Goal: Information Seeking & Learning: Learn about a topic

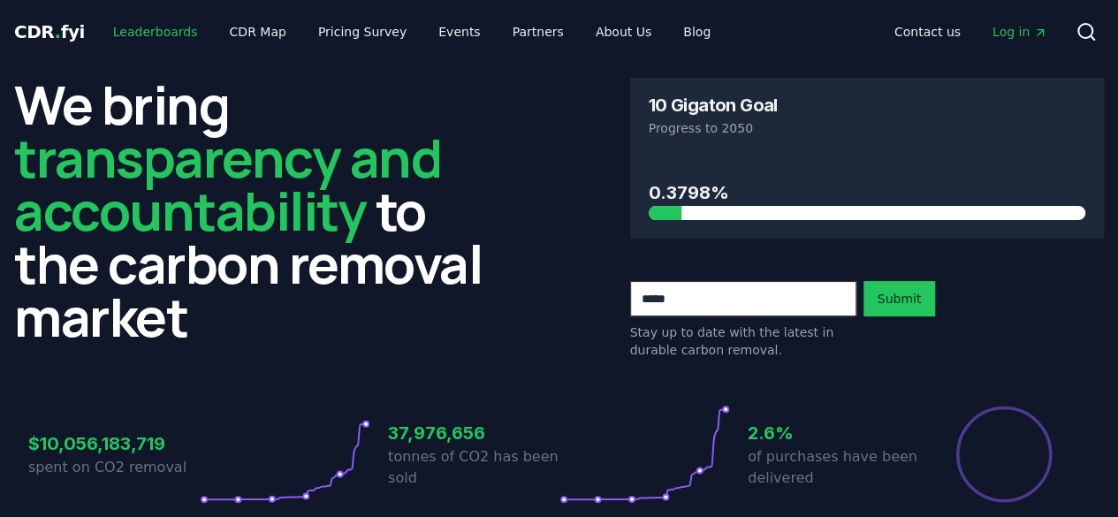
click at [157, 36] on link "Leaderboards" at bounding box center [155, 32] width 113 height 32
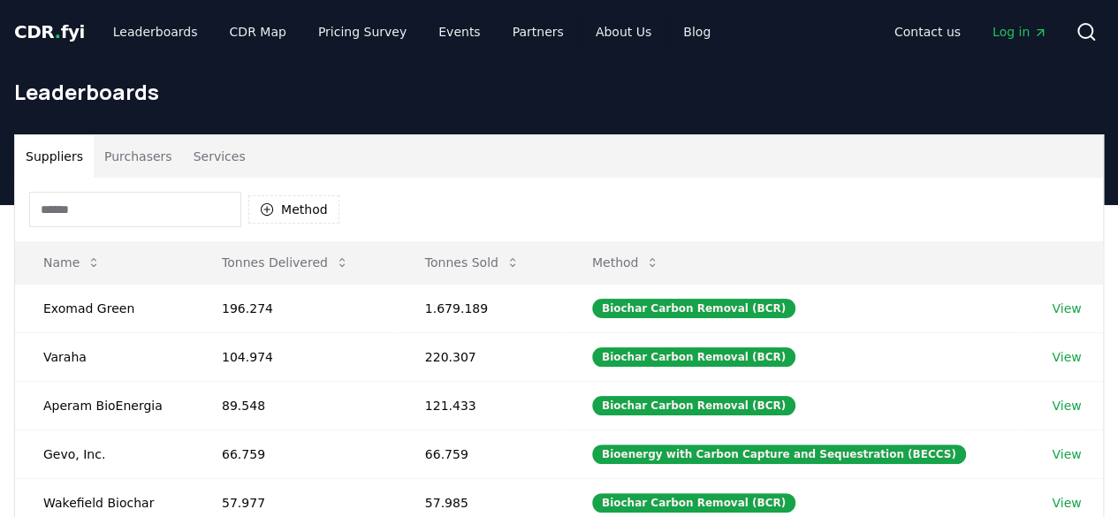
click at [145, 167] on button "Purchasers" at bounding box center [138, 156] width 89 height 42
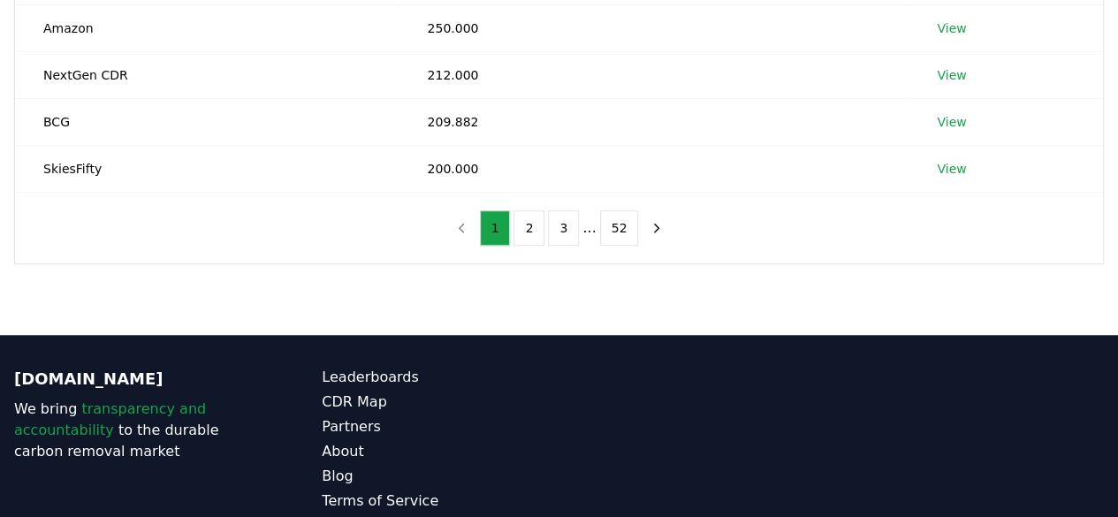
scroll to position [392, 0]
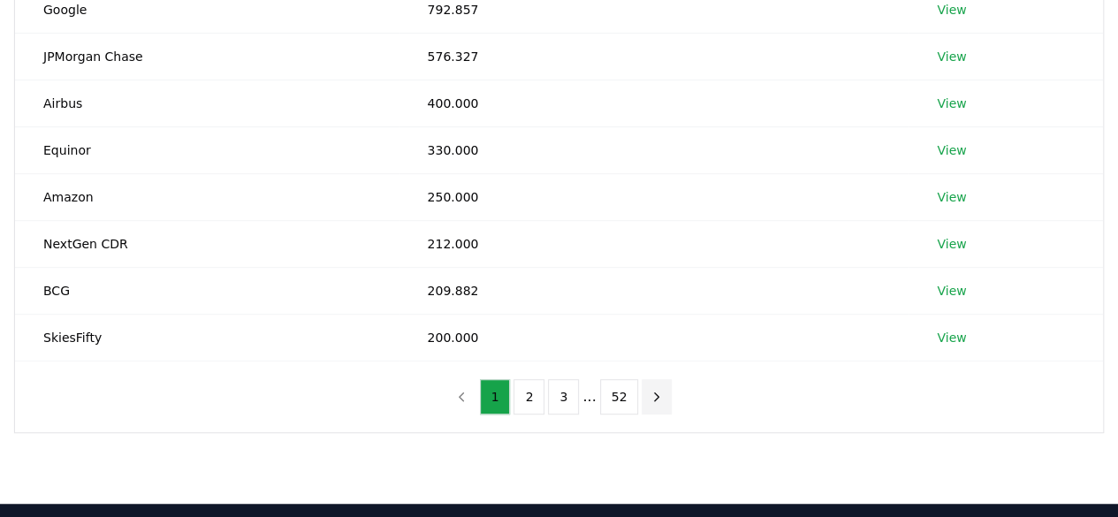
click at [658, 395] on icon "next page" at bounding box center [657, 397] width 16 height 16
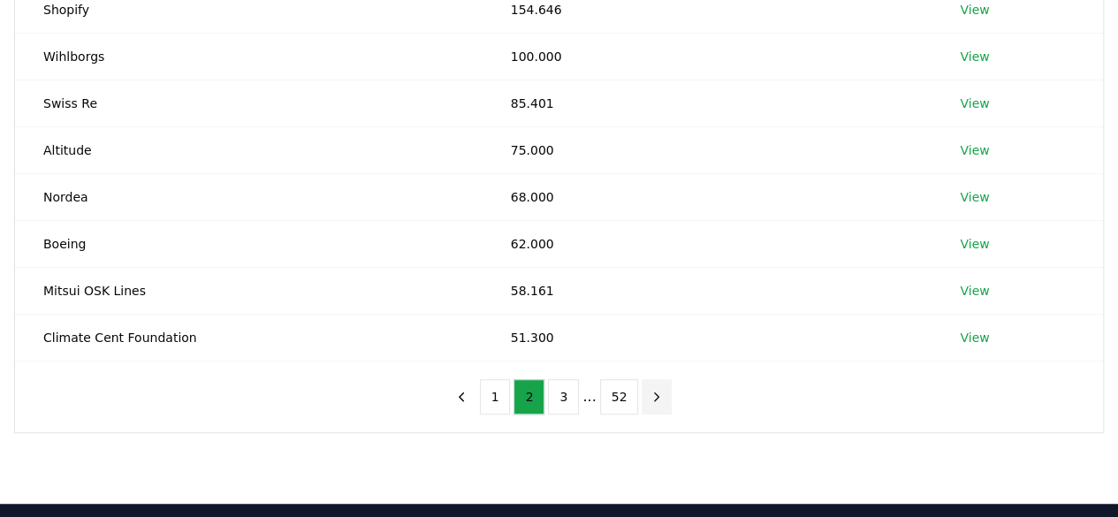
click at [658, 395] on icon "next page" at bounding box center [657, 397] width 16 height 16
click at [658, 395] on button "next page" at bounding box center [657, 396] width 30 height 35
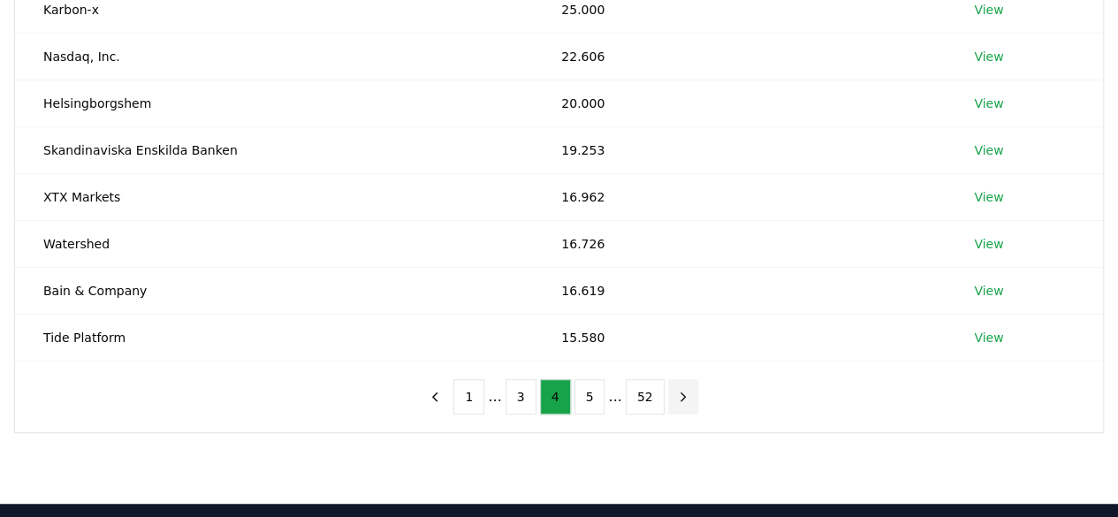
click at [658, 395] on nav "1 ... 3 4 5 ... 52" at bounding box center [559, 396] width 278 height 35
click at [675, 394] on icon "next page" at bounding box center [683, 397] width 16 height 16
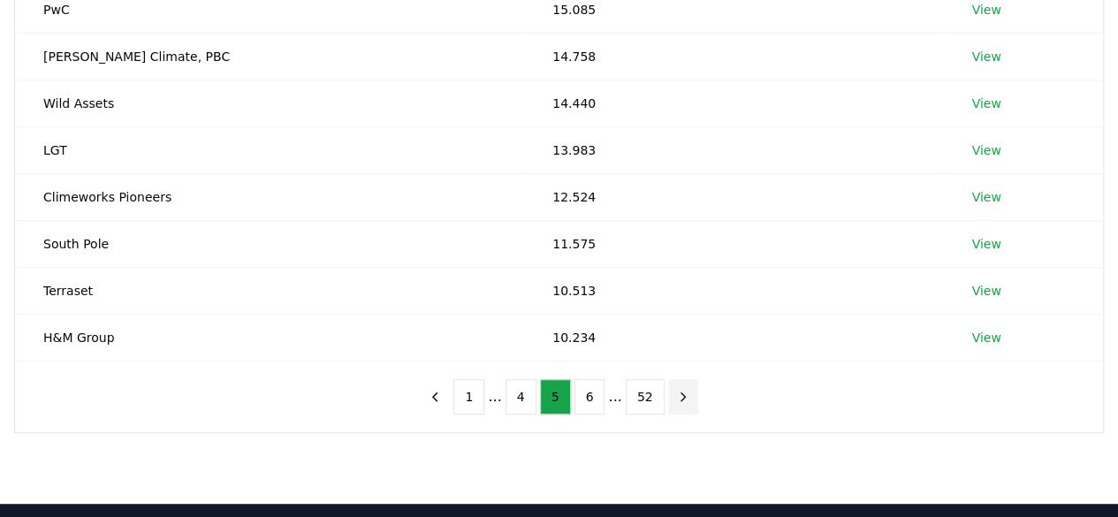
click at [675, 394] on icon "next page" at bounding box center [683, 397] width 16 height 16
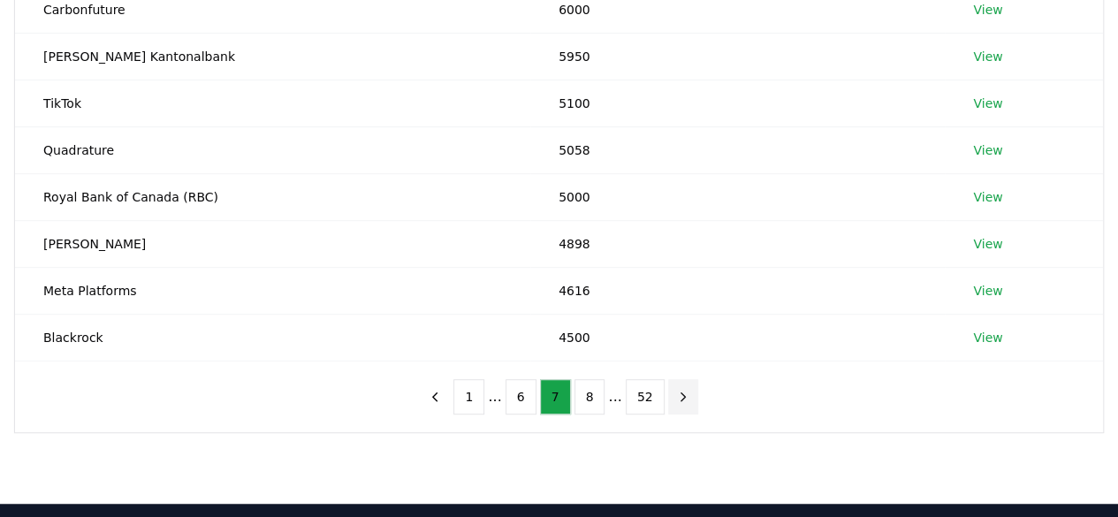
click at [675, 394] on icon "next page" at bounding box center [683, 397] width 16 height 16
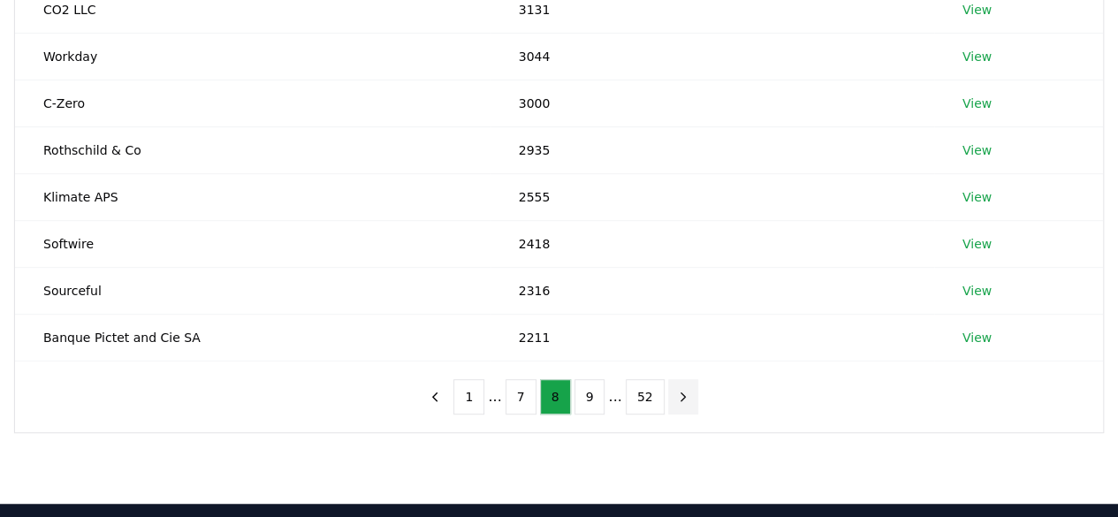
click at [675, 394] on icon "next page" at bounding box center [683, 397] width 16 height 16
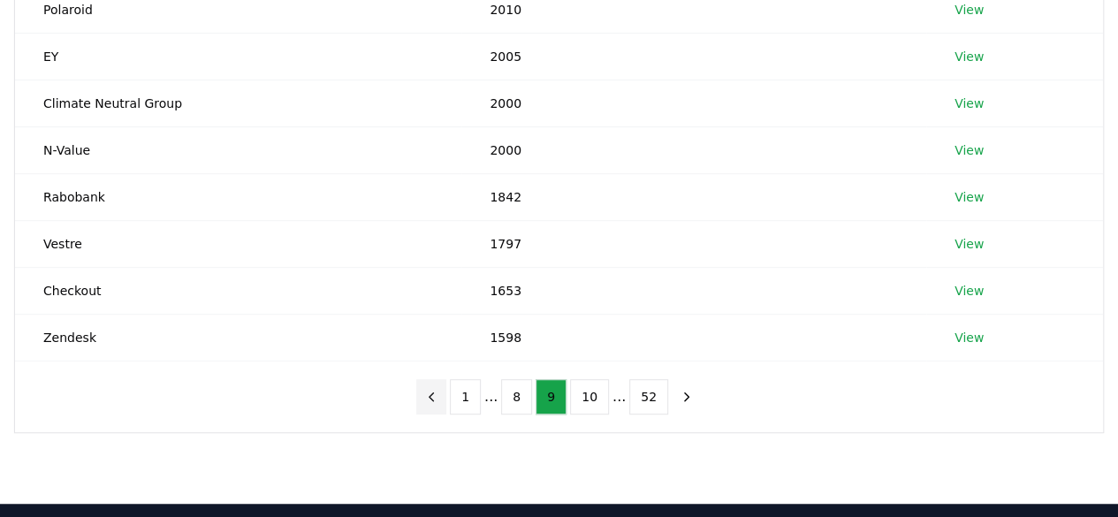
click at [446, 394] on button "previous page" at bounding box center [431, 396] width 30 height 35
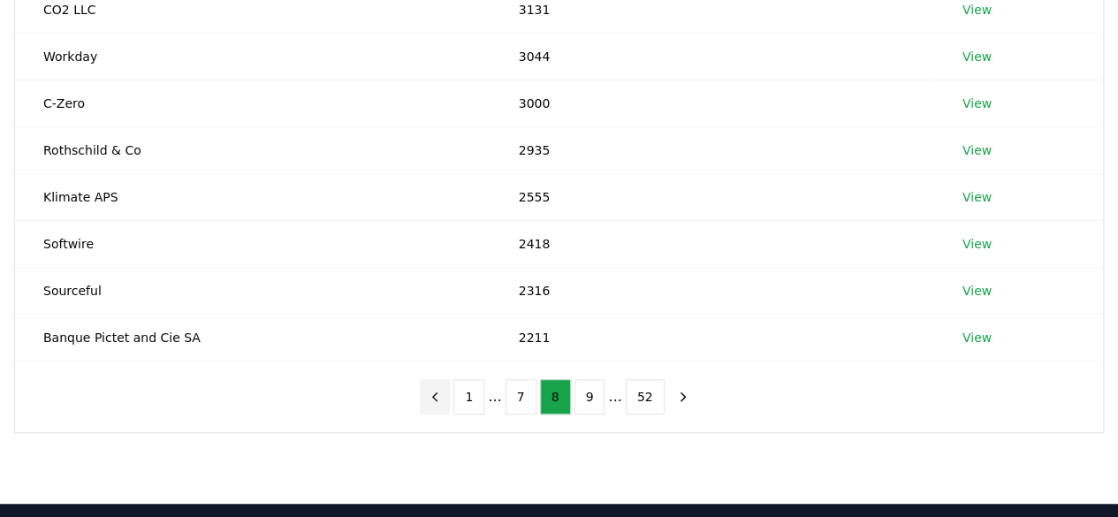
click at [443, 393] on icon "previous page" at bounding box center [435, 397] width 16 height 16
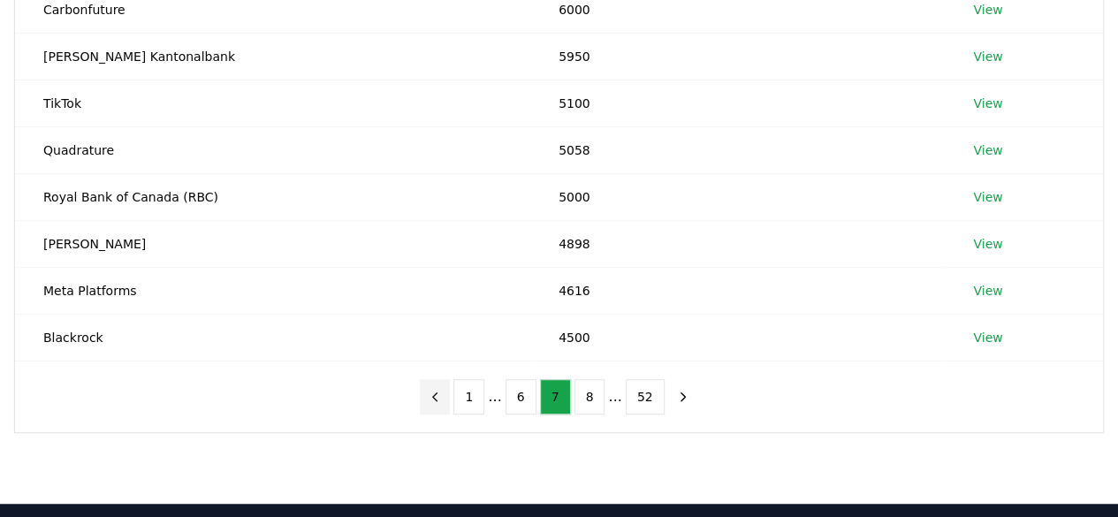
click at [443, 393] on icon "previous page" at bounding box center [435, 397] width 16 height 16
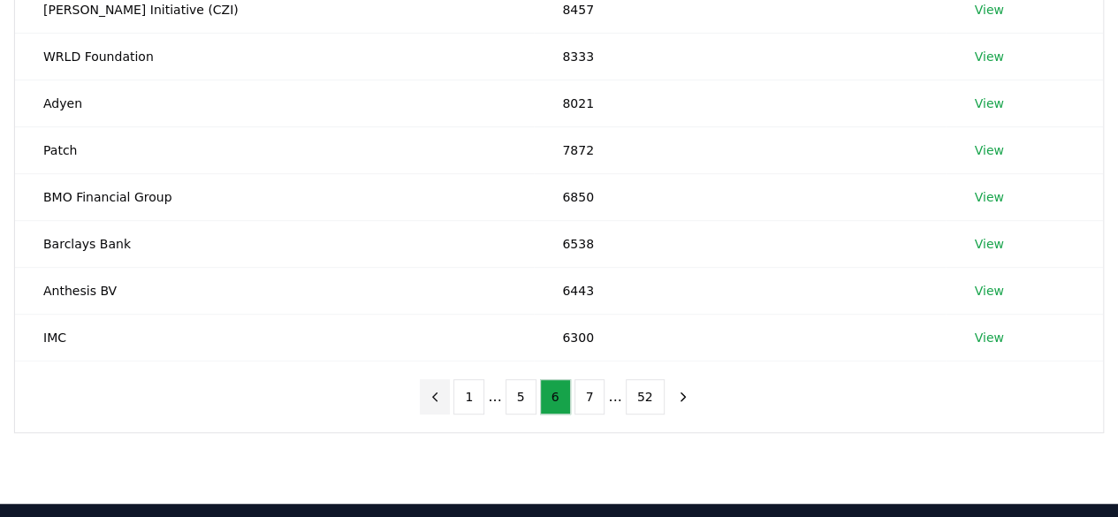
click at [443, 393] on icon "previous page" at bounding box center [435, 397] width 16 height 16
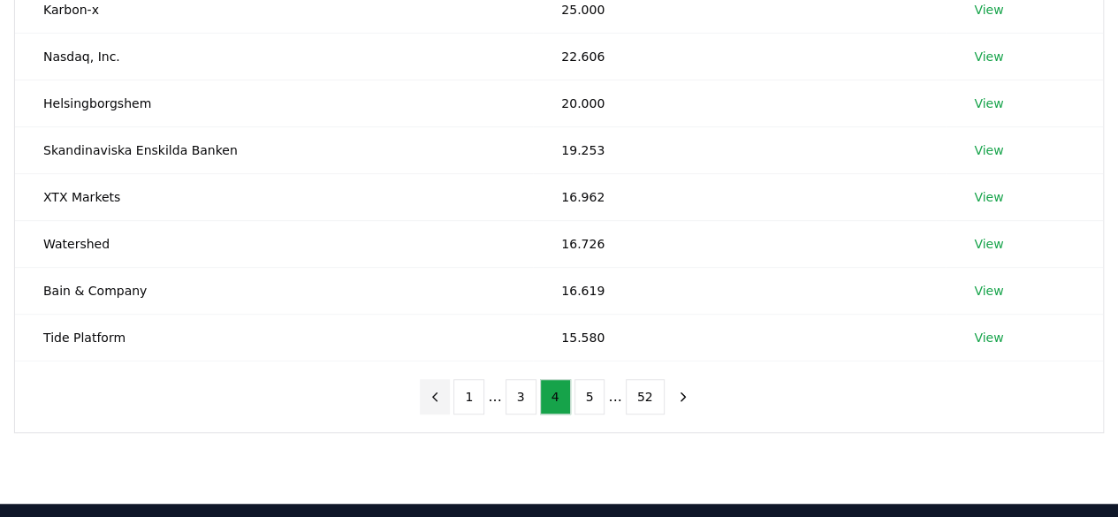
click at [443, 393] on icon "previous page" at bounding box center [435, 397] width 16 height 16
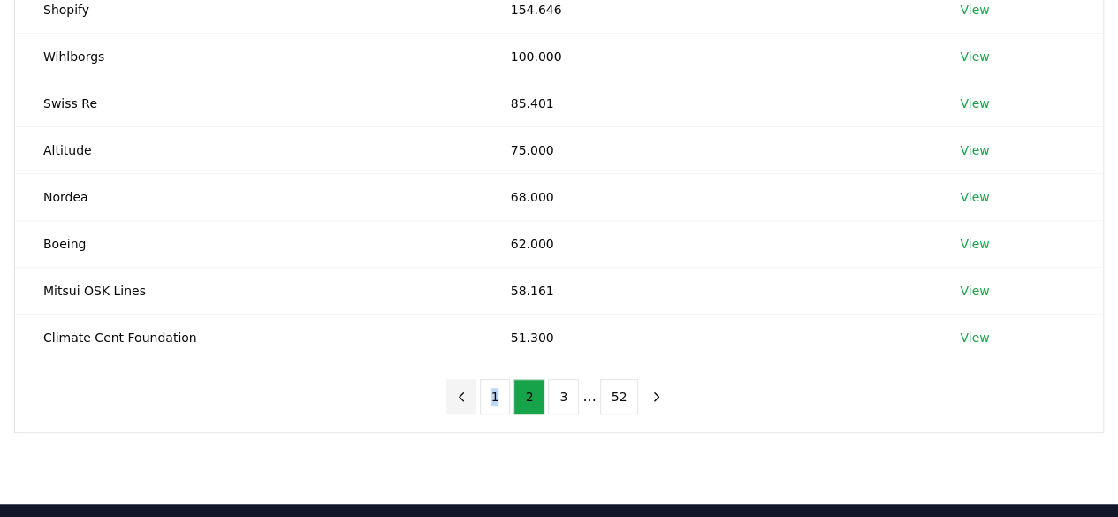
click at [448, 393] on div "1 2 3 ... 52" at bounding box center [560, 397] width 262 height 71
click at [449, 393] on div "1 2 3 ... 52" at bounding box center [560, 397] width 262 height 71
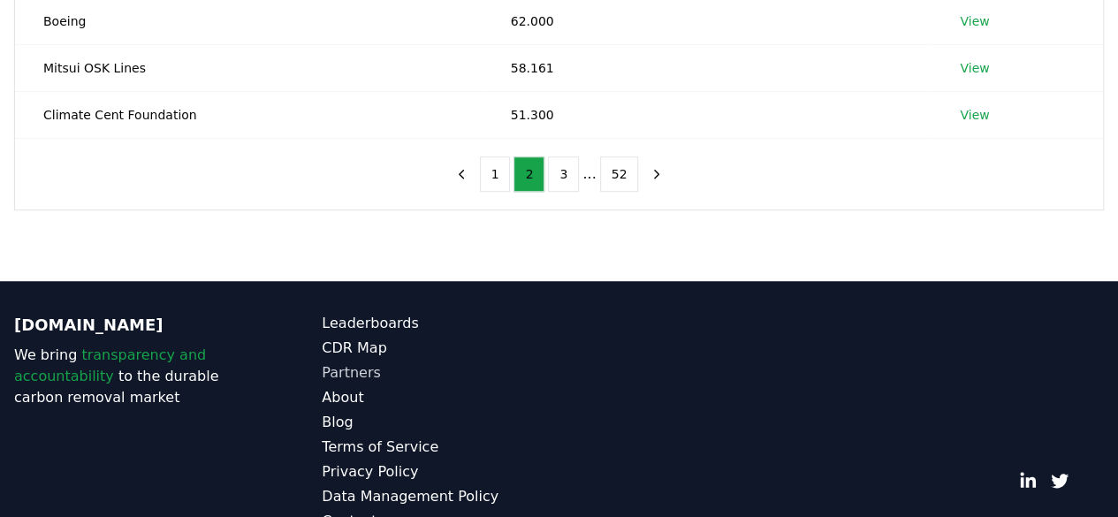
scroll to position [657, 0]
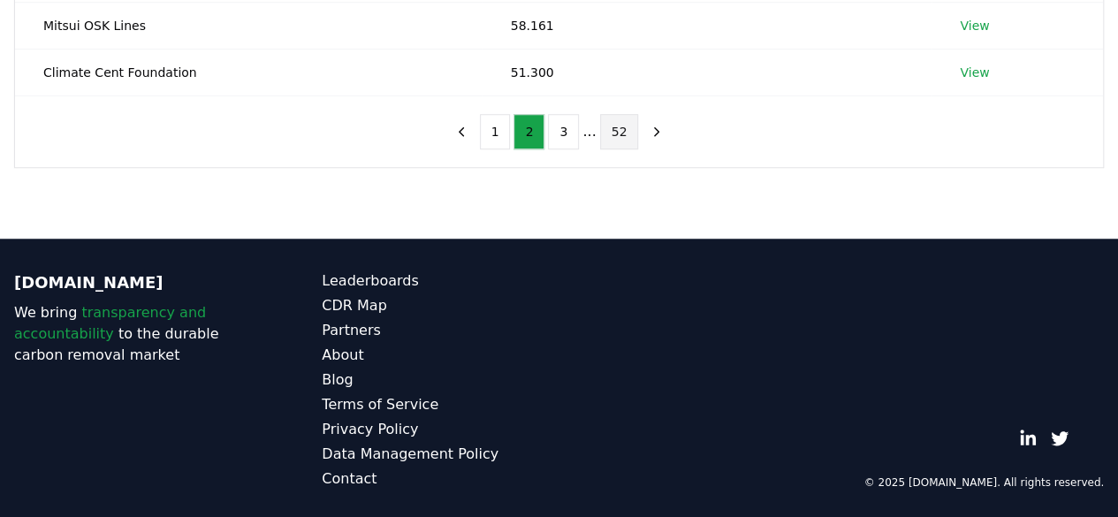
click at [612, 122] on button "52" at bounding box center [619, 131] width 39 height 35
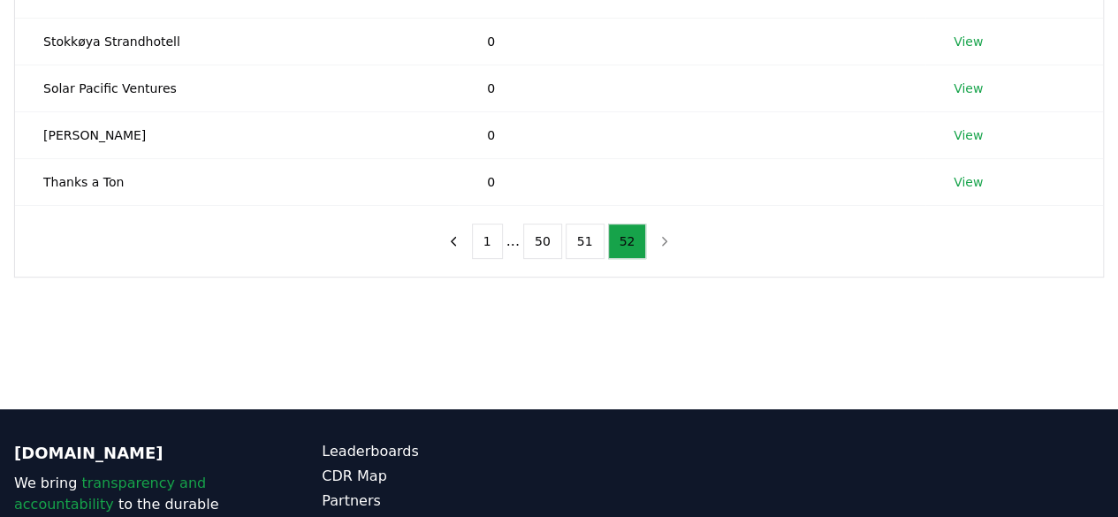
scroll to position [354, 0]
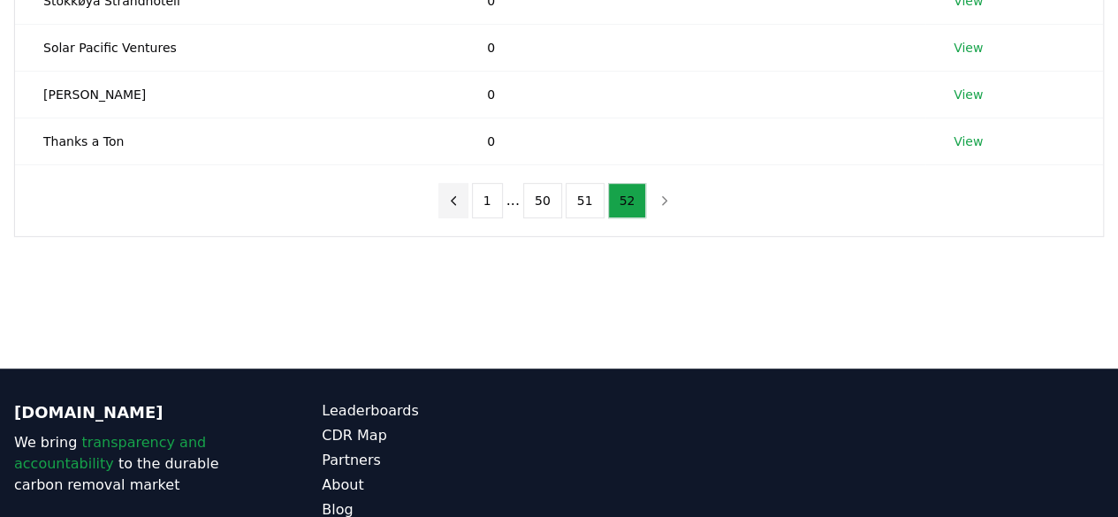
click at [462, 199] on icon "previous page" at bounding box center [454, 201] width 16 height 16
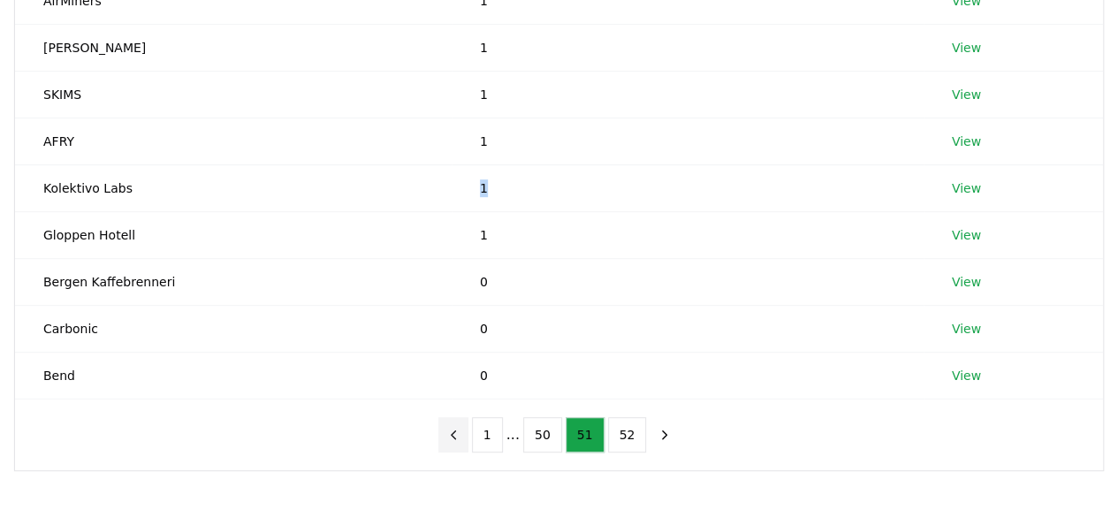
click at [462, 199] on td "1" at bounding box center [688, 187] width 472 height 47
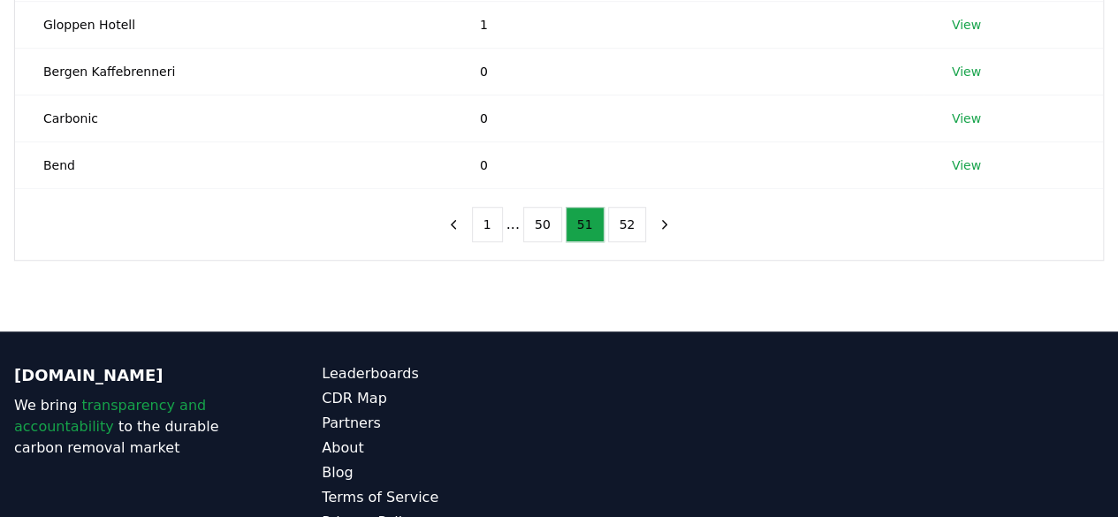
scroll to position [480, 0]
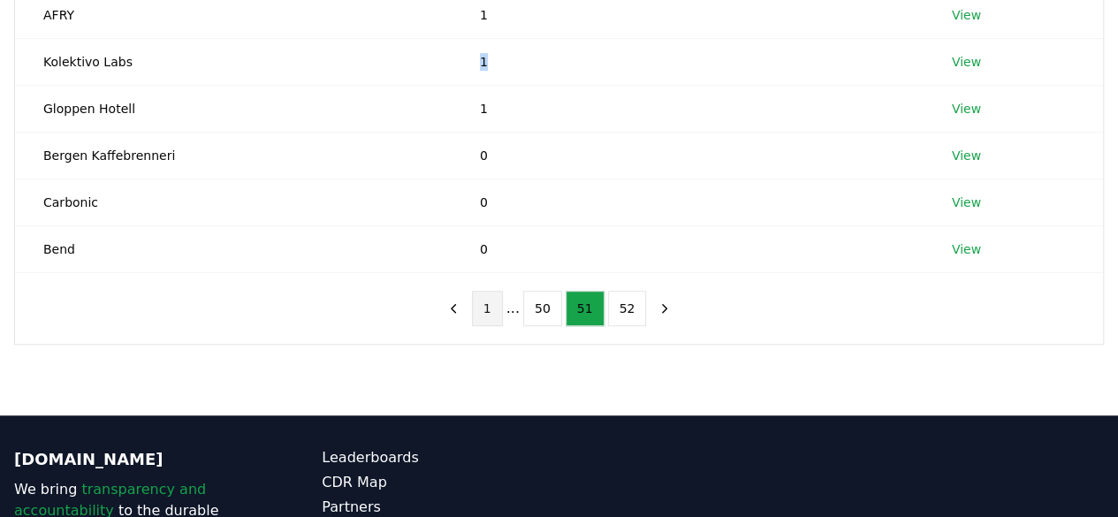
click at [492, 307] on button "1" at bounding box center [487, 308] width 31 height 35
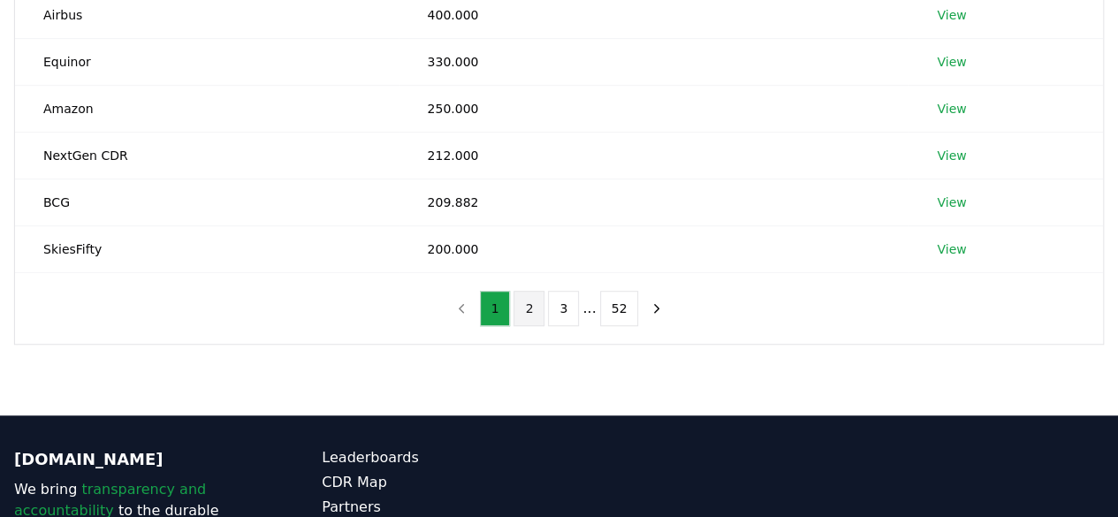
click at [533, 309] on button "2" at bounding box center [529, 308] width 31 height 35
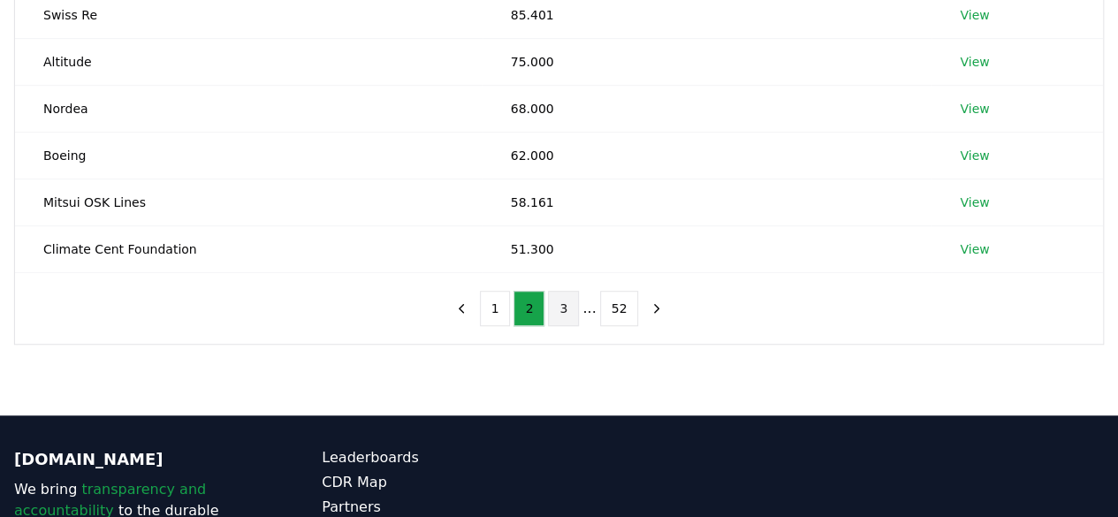
click at [576, 304] on button "3" at bounding box center [563, 308] width 31 height 35
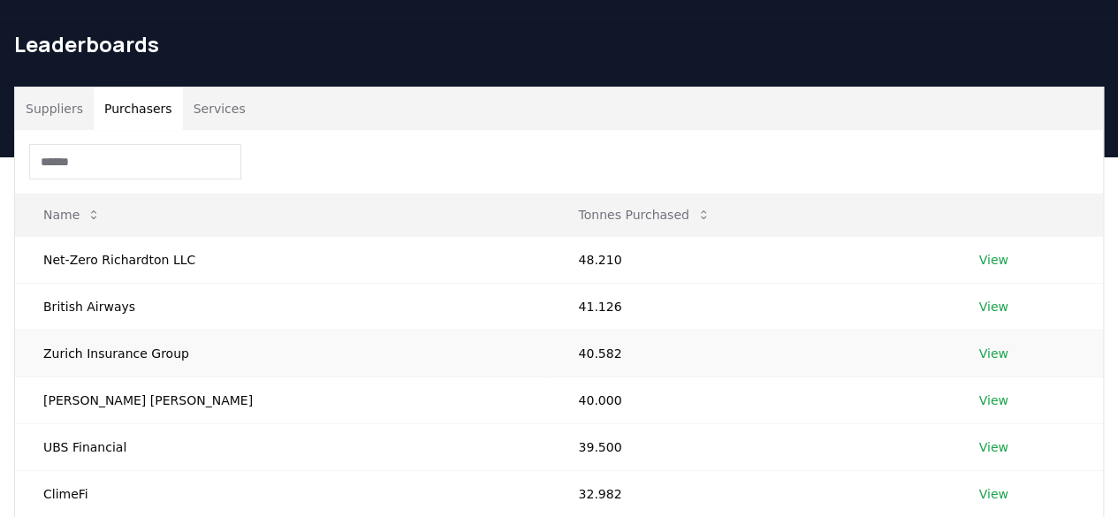
scroll to position [0, 0]
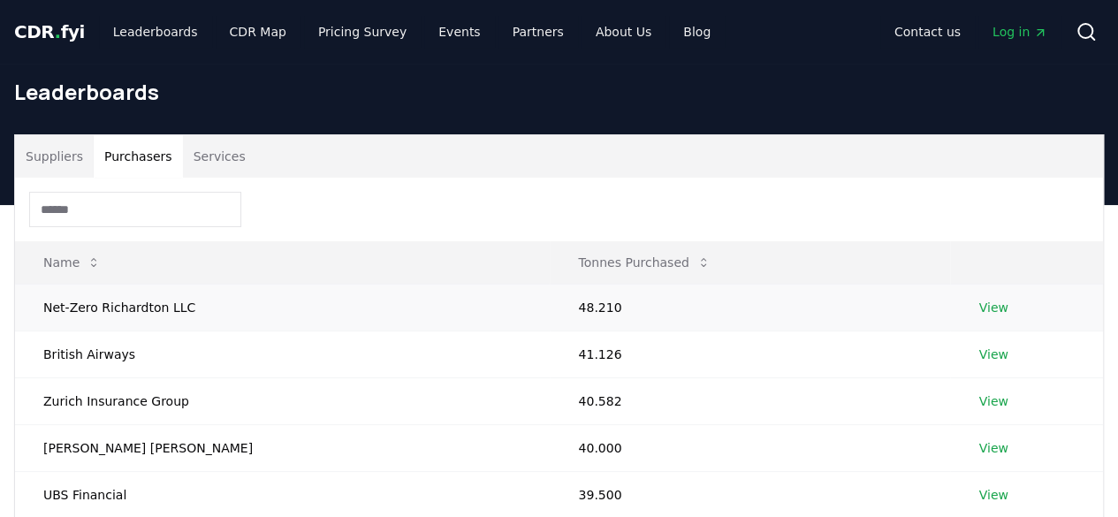
drag, startPoint x: 288, startPoint y: 268, endPoint x: 230, endPoint y: 303, distance: 68.2
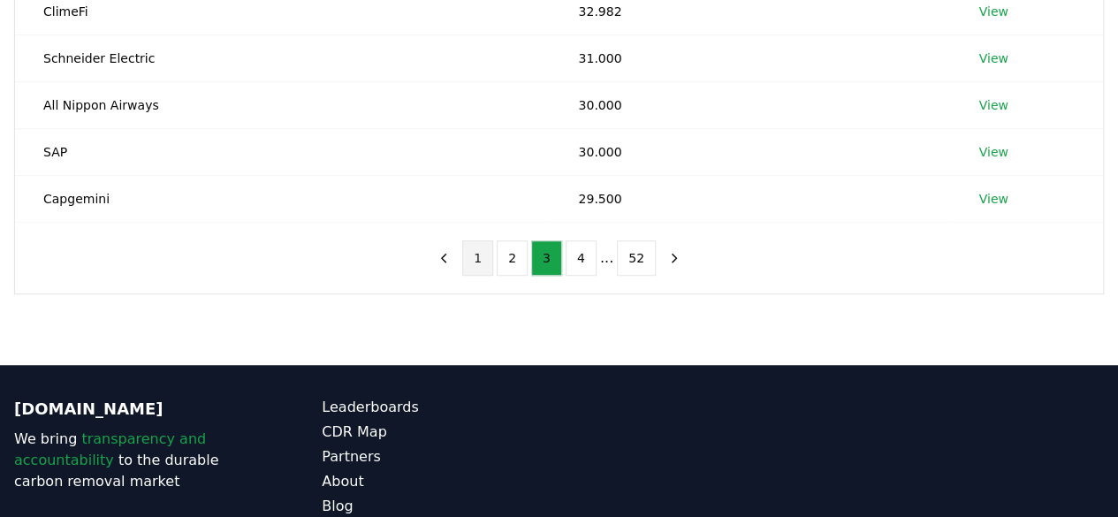
click at [493, 249] on button "1" at bounding box center [477, 257] width 31 height 35
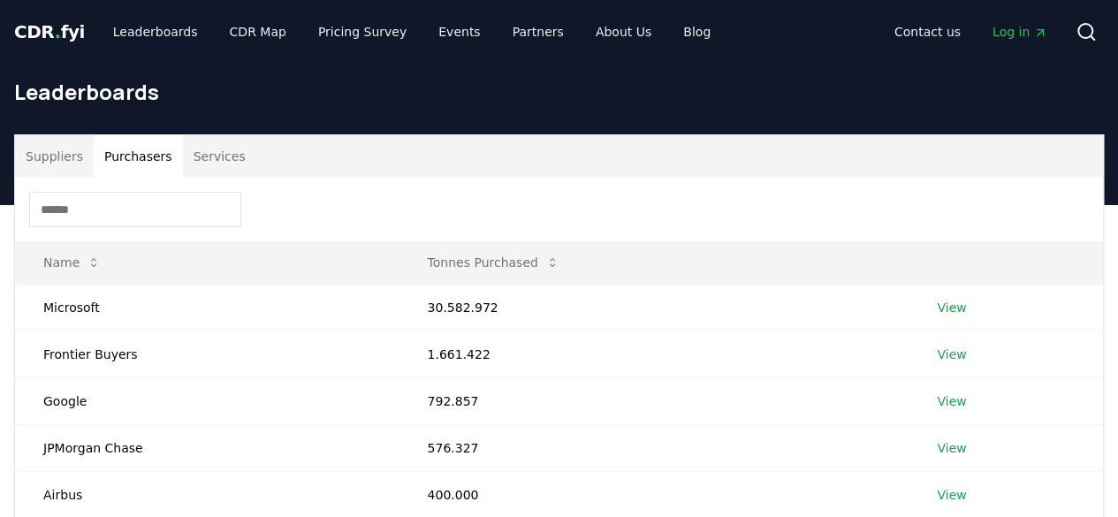
drag, startPoint x: 157, startPoint y: 293, endPoint x: 653, endPoint y: 202, distance: 504.3
click at [653, 202] on div at bounding box center [559, 210] width 1088 height 64
drag, startPoint x: 167, startPoint y: 315, endPoint x: 660, endPoint y: 198, distance: 506.1
click at [658, 198] on div at bounding box center [559, 210] width 1088 height 64
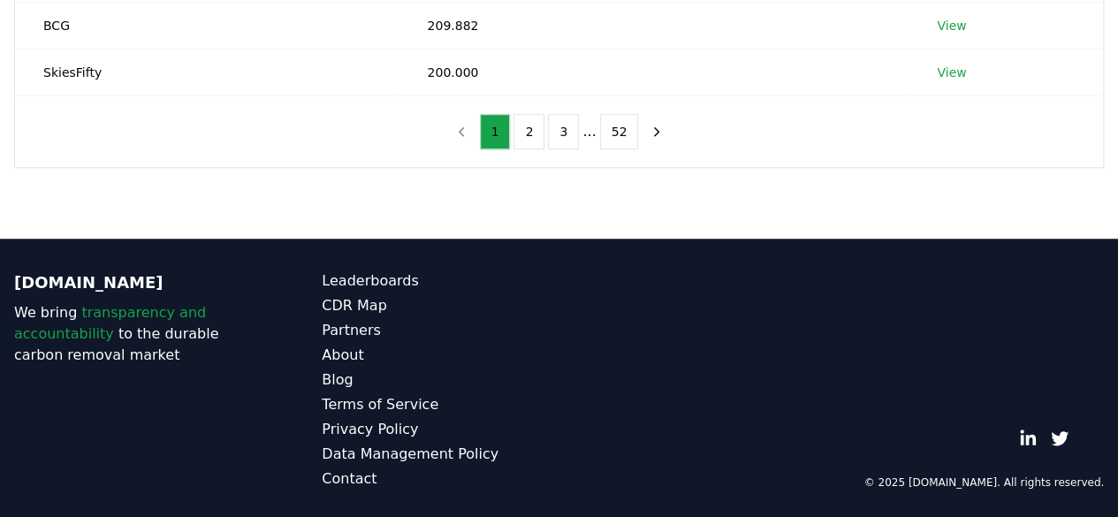
click at [617, 126] on button "52" at bounding box center [619, 131] width 39 height 35
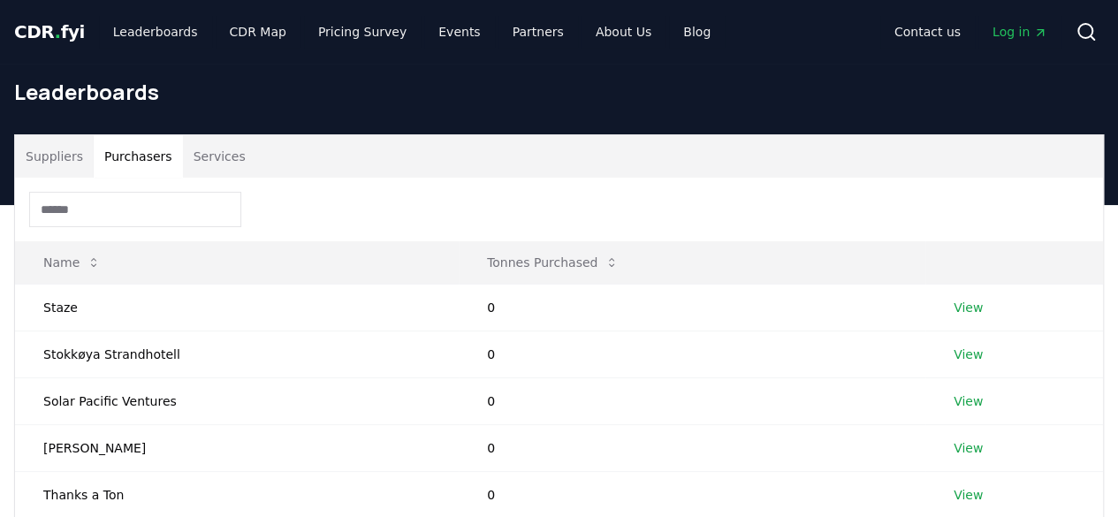
click at [69, 157] on button "Suppliers" at bounding box center [54, 156] width 79 height 42
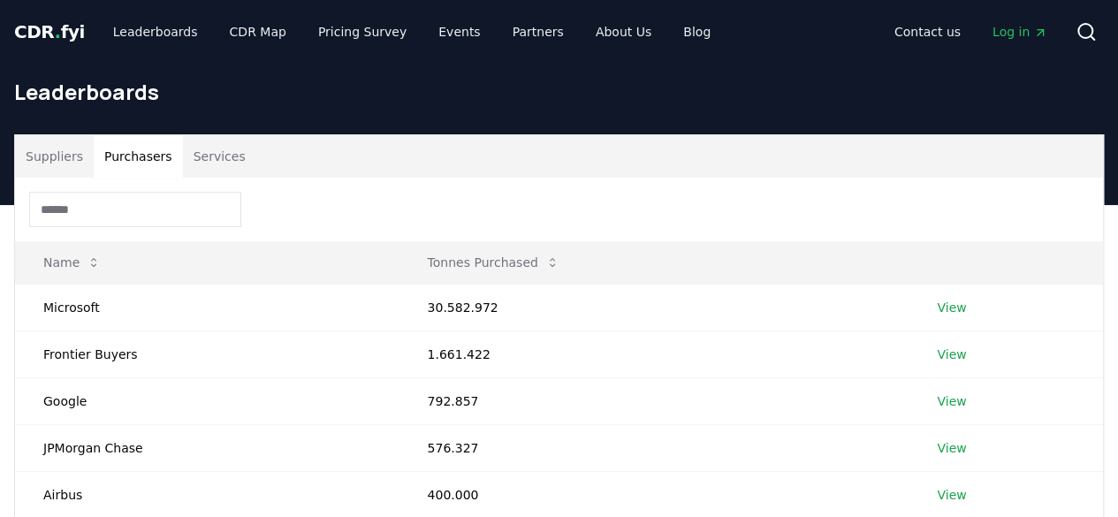
click at [138, 156] on button "Purchasers" at bounding box center [138, 156] width 89 height 42
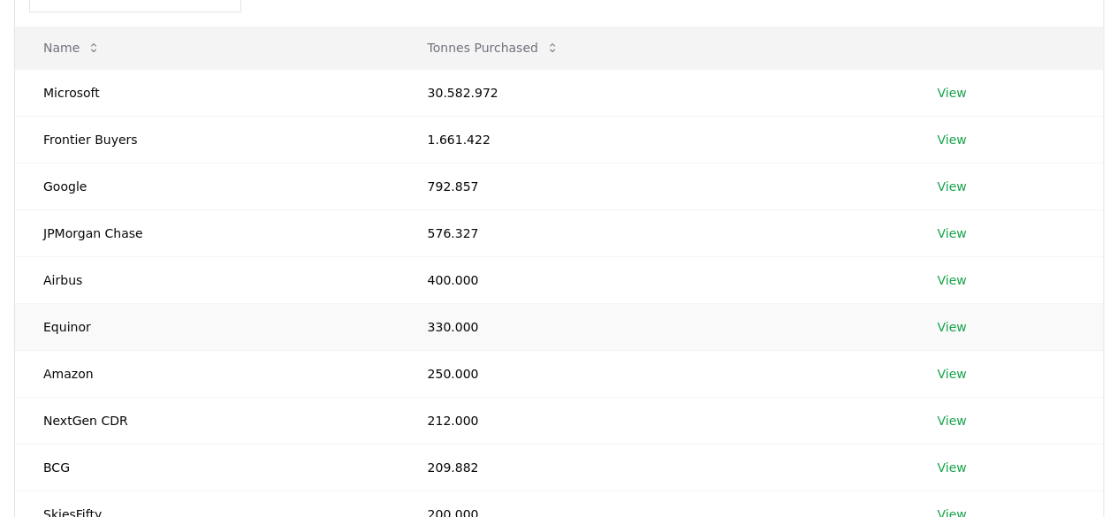
scroll to position [126, 0]
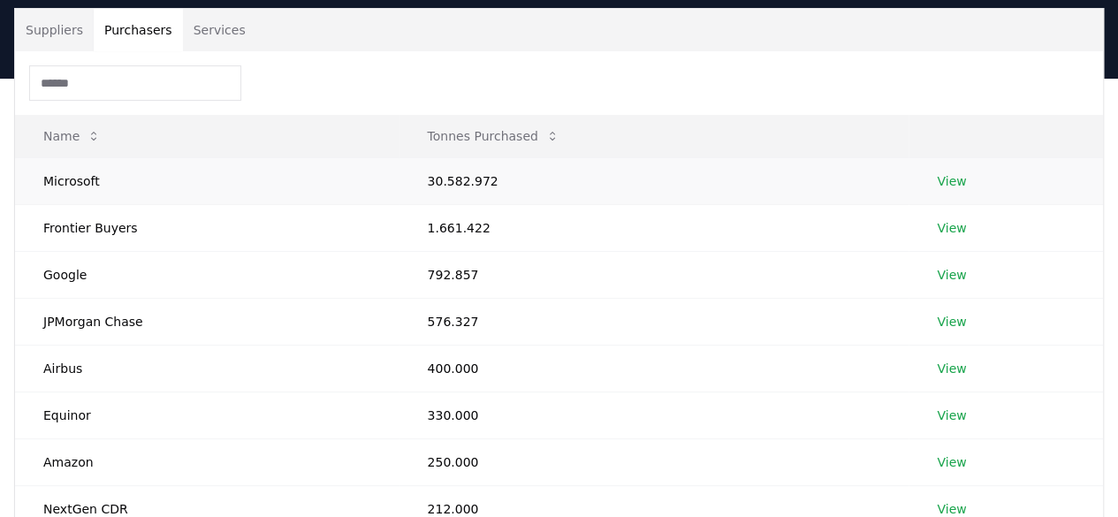
drag, startPoint x: 286, startPoint y: 144, endPoint x: 254, endPoint y: 166, distance: 38.7
drag, startPoint x: 254, startPoint y: 166, endPoint x: 79, endPoint y: 142, distance: 176.7
click at [79, 142] on button "Name" at bounding box center [72, 135] width 86 height 35
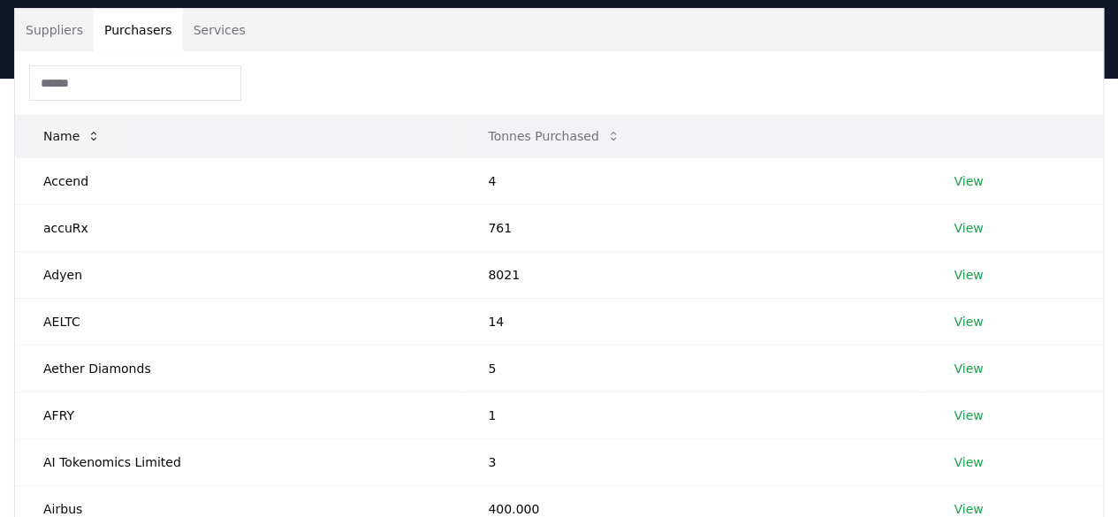
click at [55, 135] on button "Name" at bounding box center [72, 135] width 86 height 35
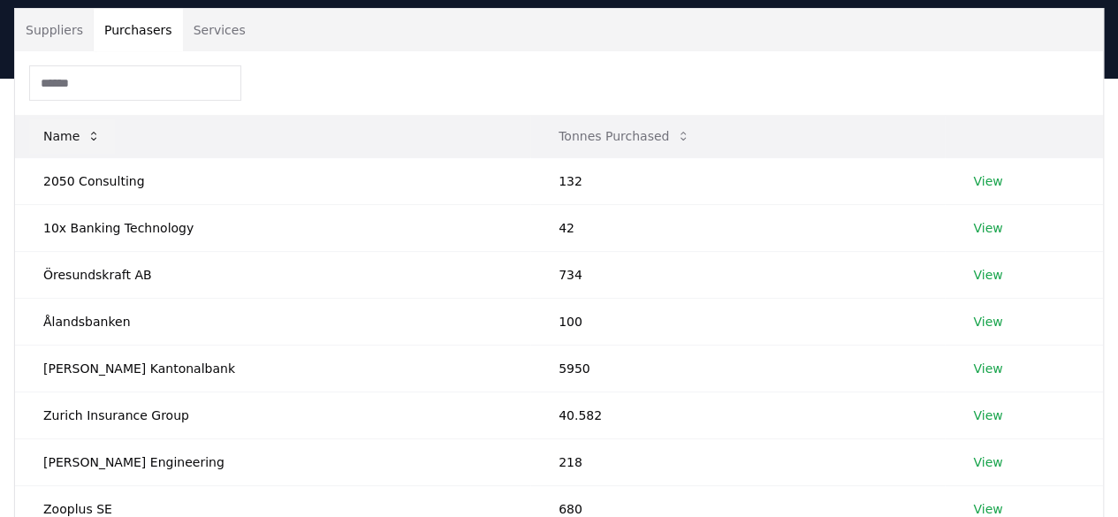
click at [78, 137] on button "Name" at bounding box center [72, 135] width 86 height 35
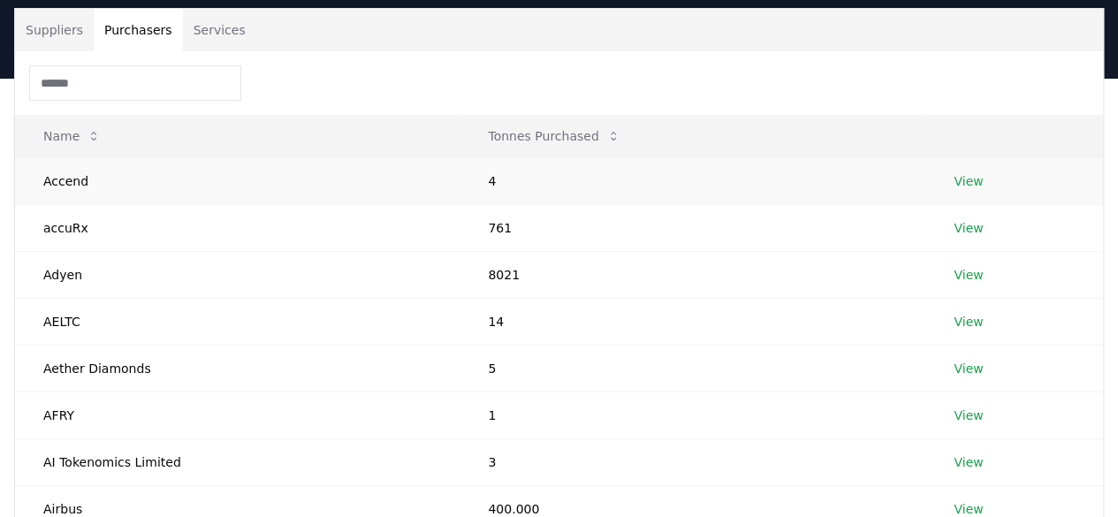
click at [964, 175] on link "View" at bounding box center [968, 181] width 29 height 18
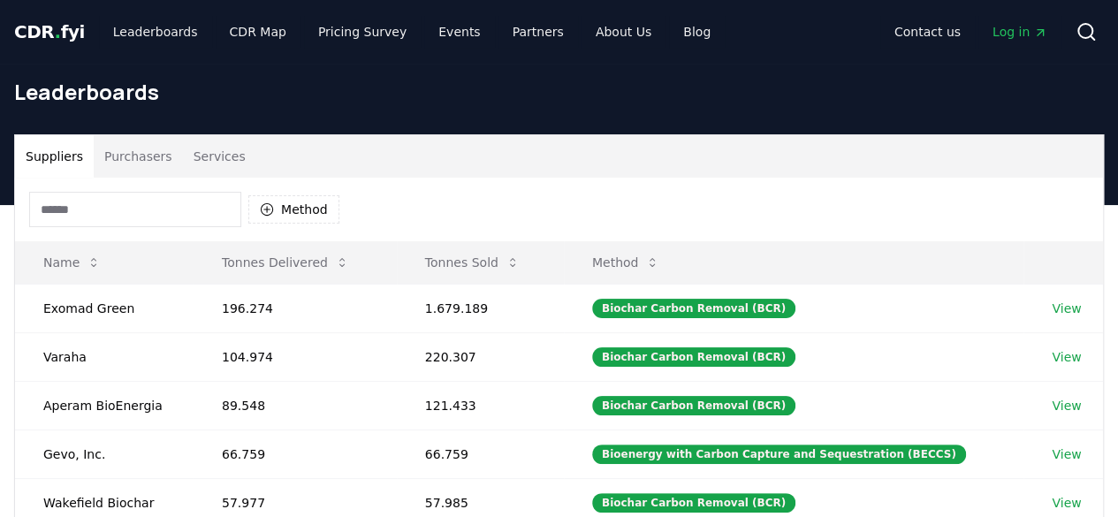
click at [145, 165] on button "Purchasers" at bounding box center [138, 156] width 89 height 42
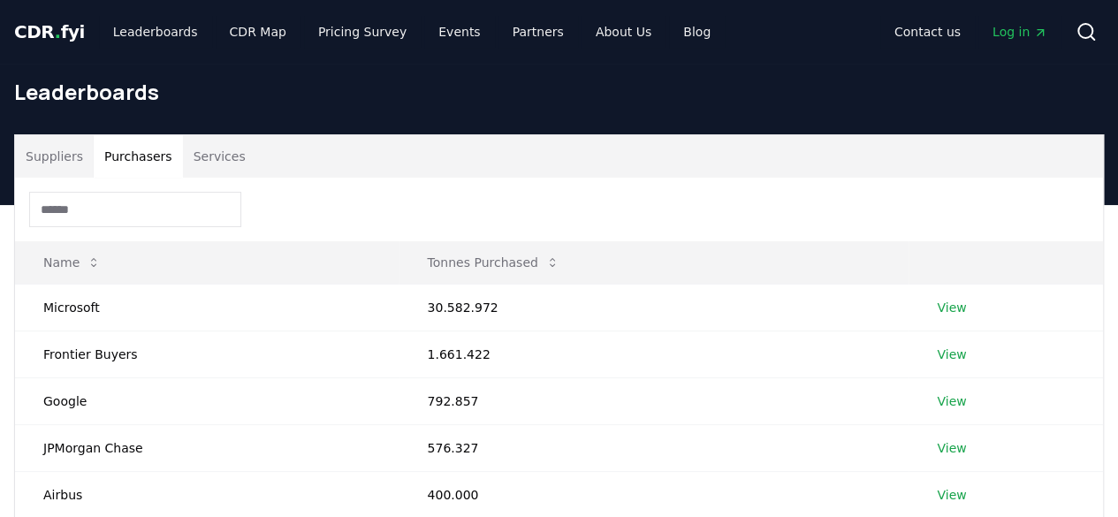
drag, startPoint x: 265, startPoint y: 213, endPoint x: 255, endPoint y: 220, distance: 12.8
drag, startPoint x: 255, startPoint y: 220, endPoint x: 170, endPoint y: 238, distance: 86.7
click at [170, 238] on div at bounding box center [559, 210] width 1088 height 64
drag, startPoint x: 302, startPoint y: 224, endPoint x: 240, endPoint y: 228, distance: 62.0
click at [240, 228] on div at bounding box center [559, 210] width 1088 height 64
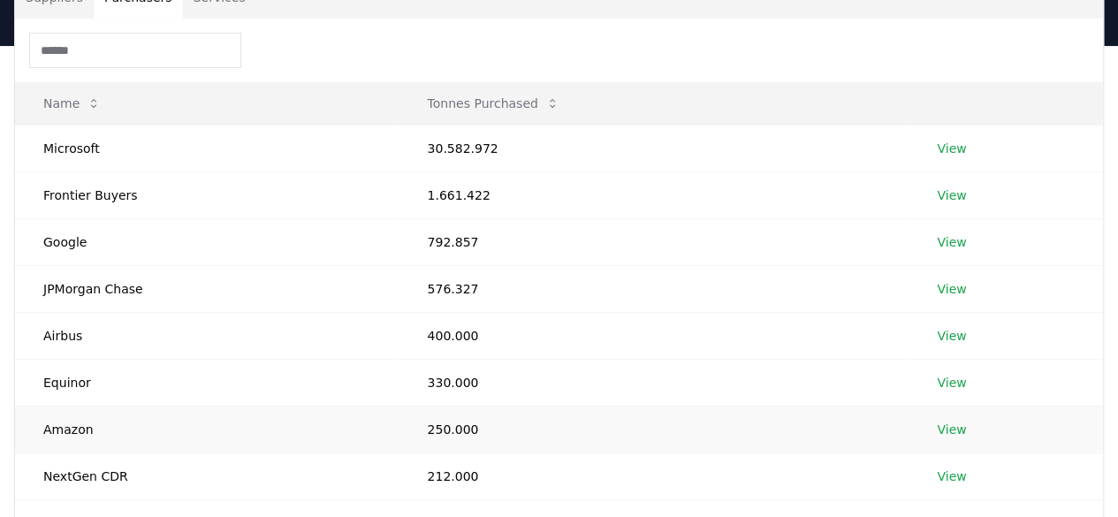
scroll to position [38, 0]
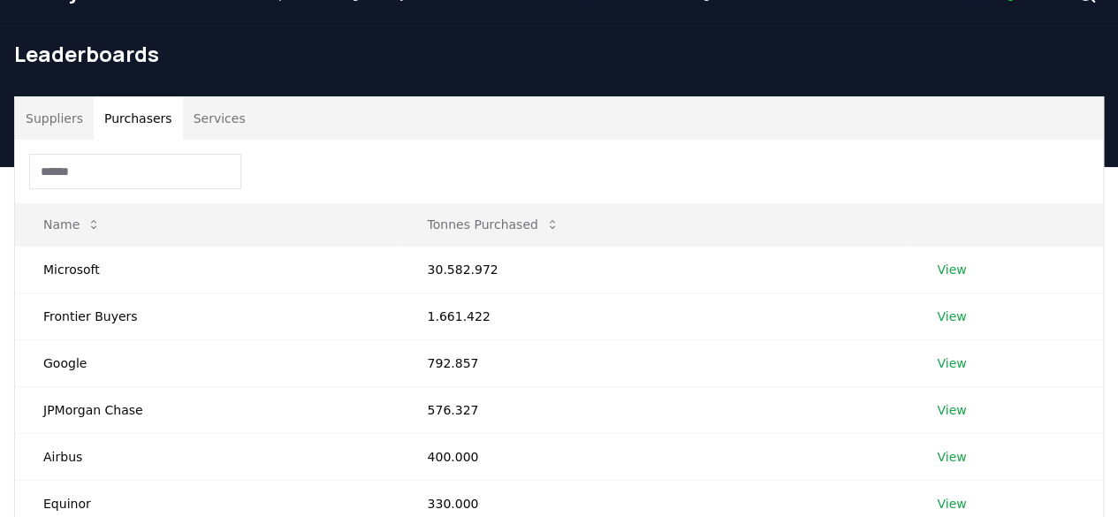
click at [185, 161] on input at bounding box center [135, 171] width 212 height 35
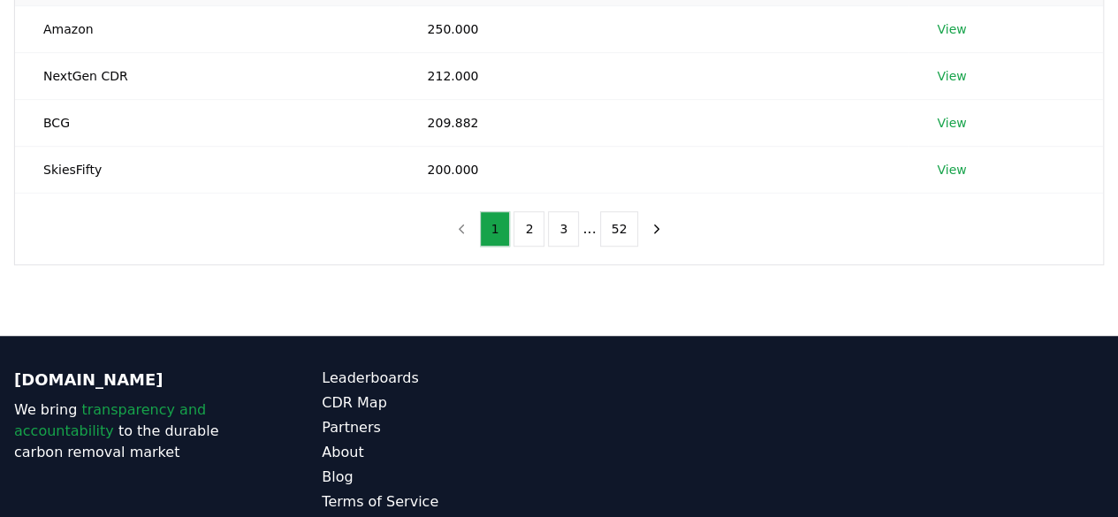
scroll to position [657, 0]
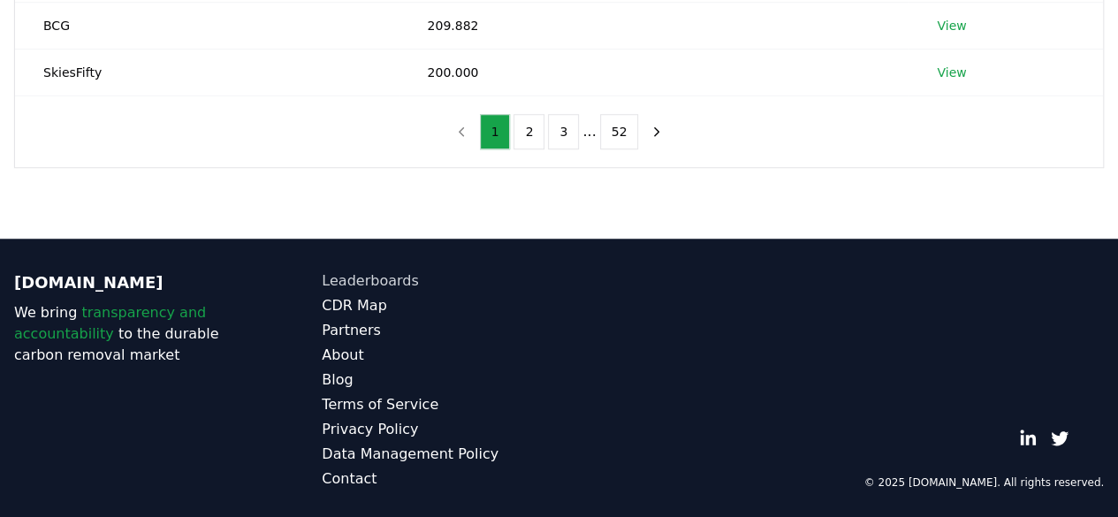
click at [377, 274] on link "Leaderboards" at bounding box center [440, 281] width 237 height 21
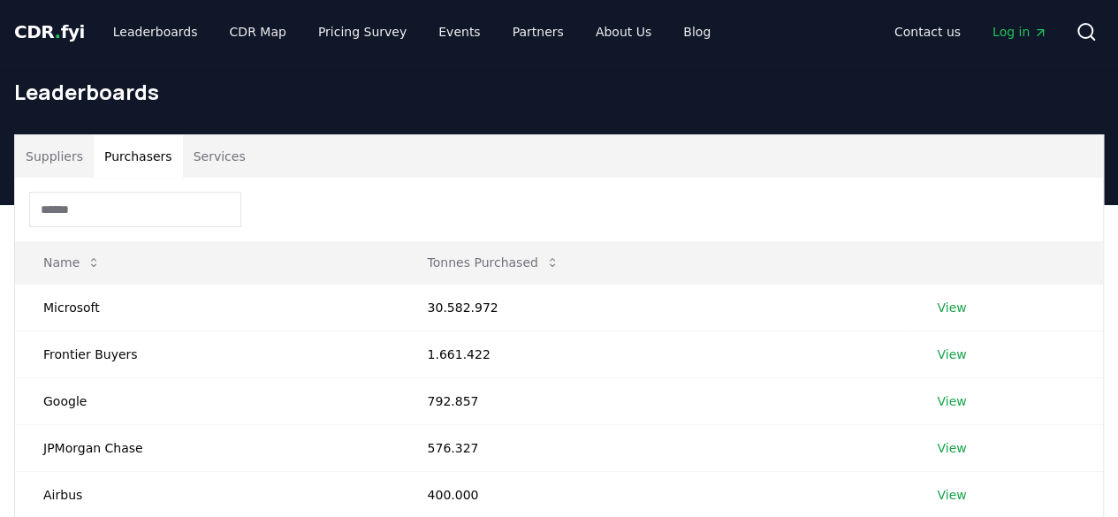
scroll to position [442, 0]
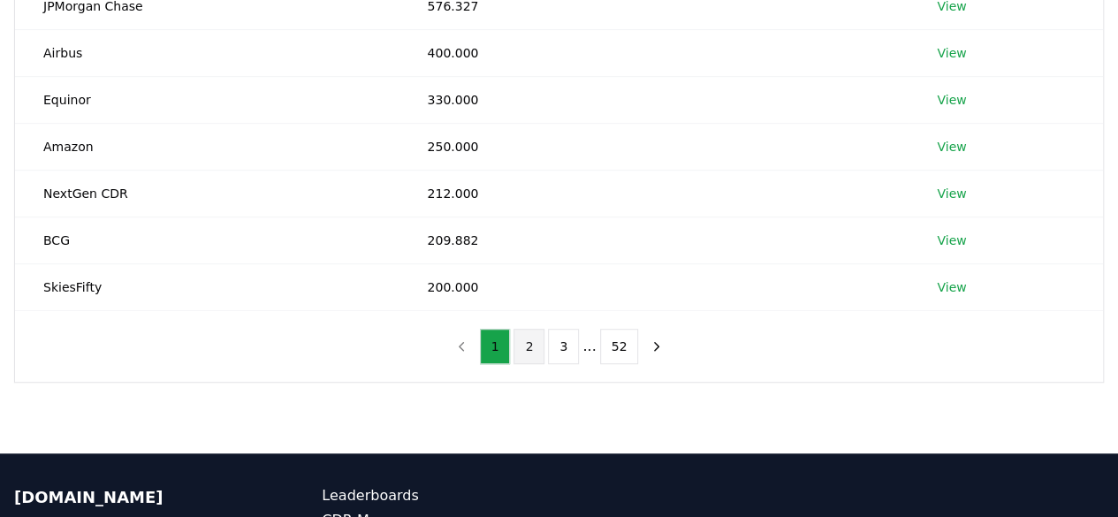
click at [523, 344] on button "2" at bounding box center [529, 346] width 31 height 35
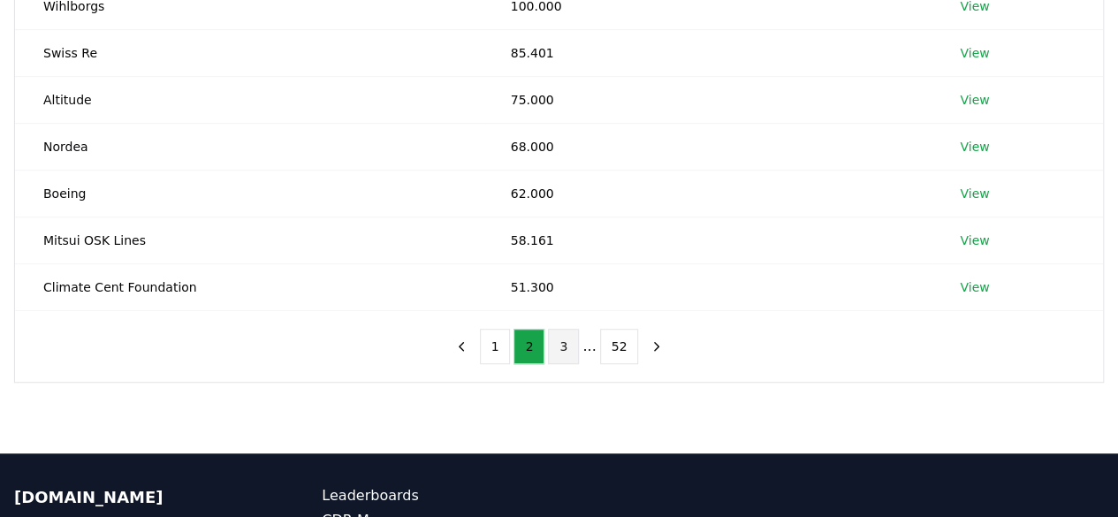
click at [561, 340] on button "3" at bounding box center [563, 346] width 31 height 35
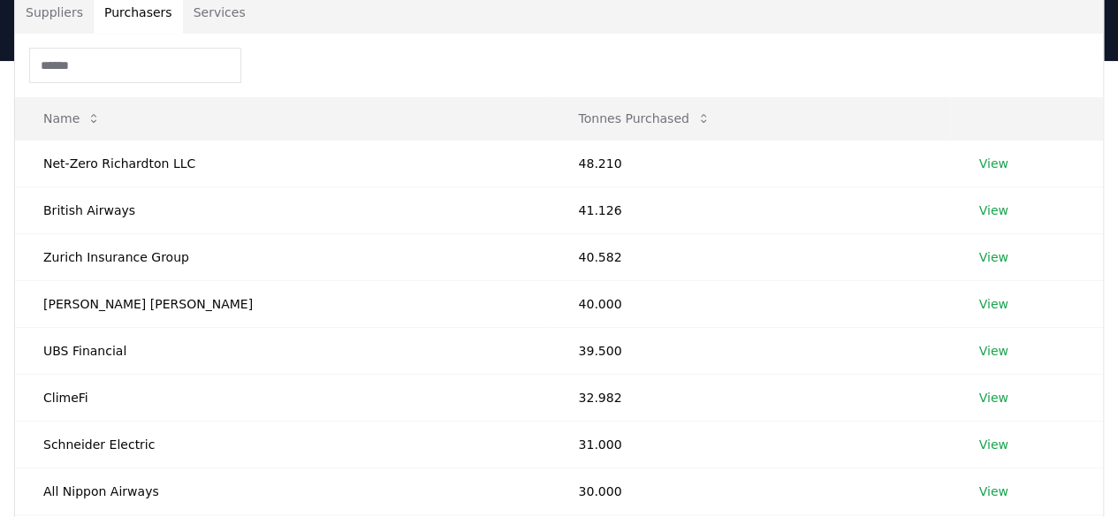
scroll to position [0, 0]
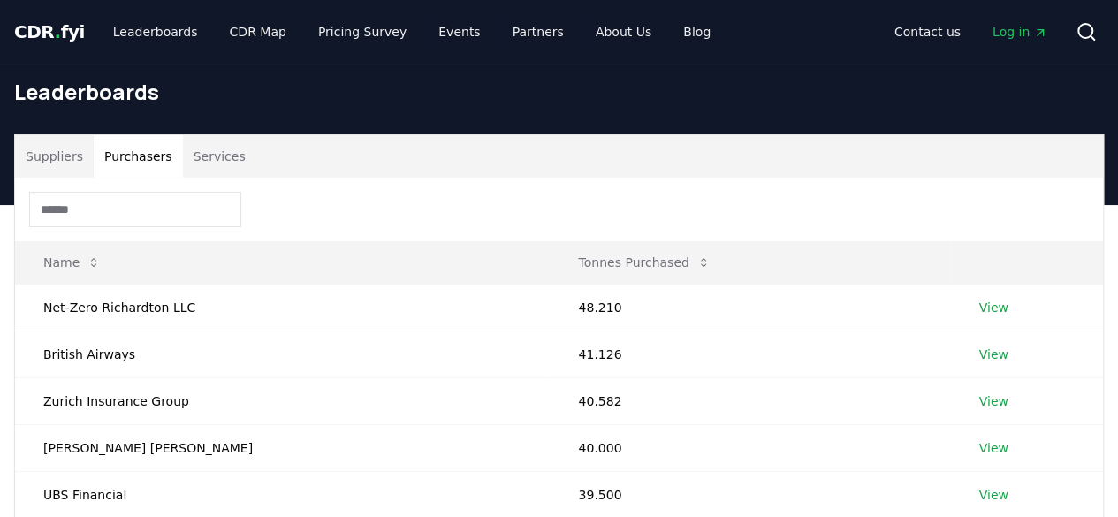
drag, startPoint x: 228, startPoint y: 11, endPoint x: 876, endPoint y: 90, distance: 652.8
click at [876, 90] on h1 "Leaderboards" at bounding box center [559, 92] width 1090 height 28
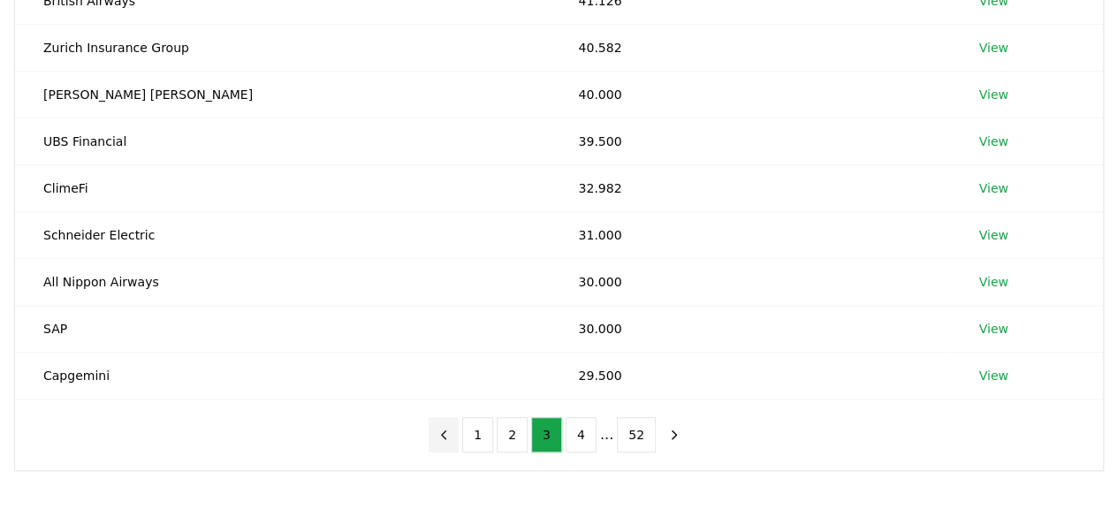
scroll to position [530, 0]
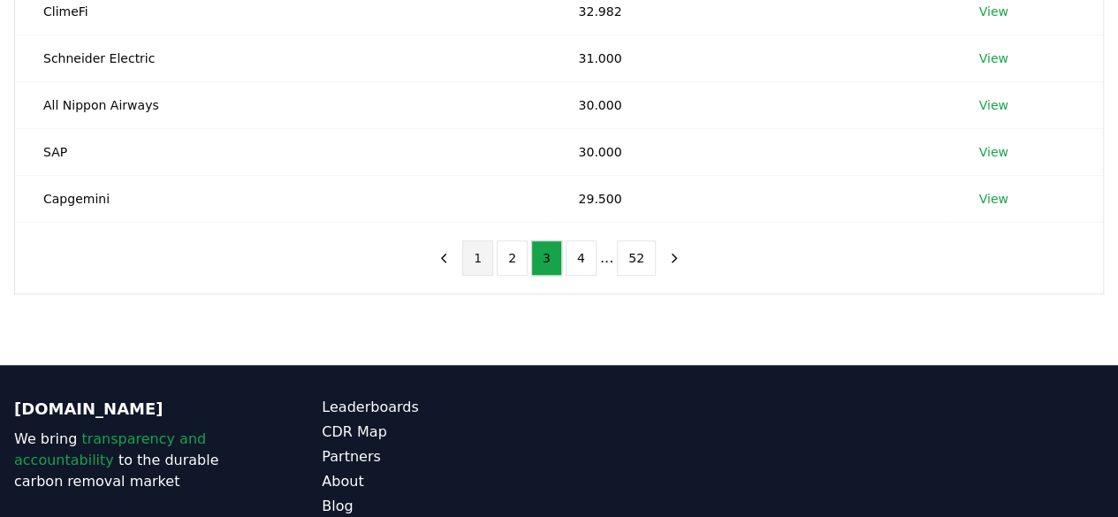
click at [484, 257] on button "1" at bounding box center [477, 257] width 31 height 35
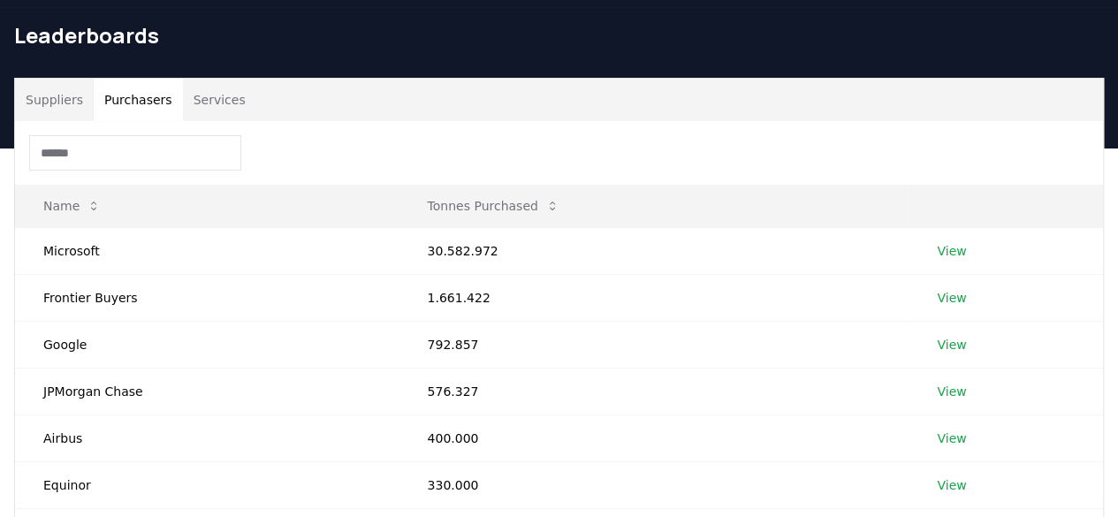
scroll to position [0, 0]
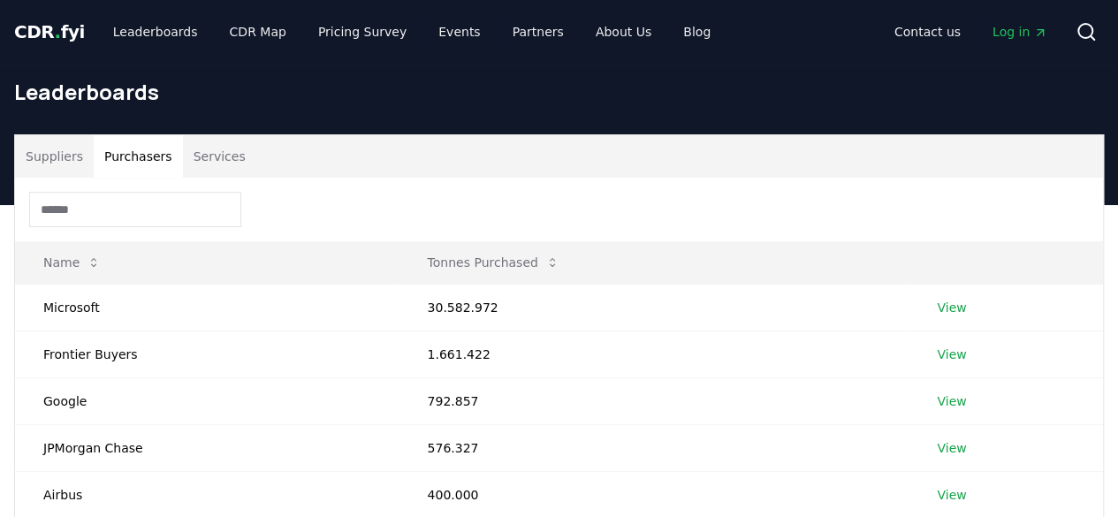
click at [204, 149] on button "Services" at bounding box center [219, 156] width 73 height 42
click at [136, 152] on button "Purchasers" at bounding box center [138, 156] width 89 height 42
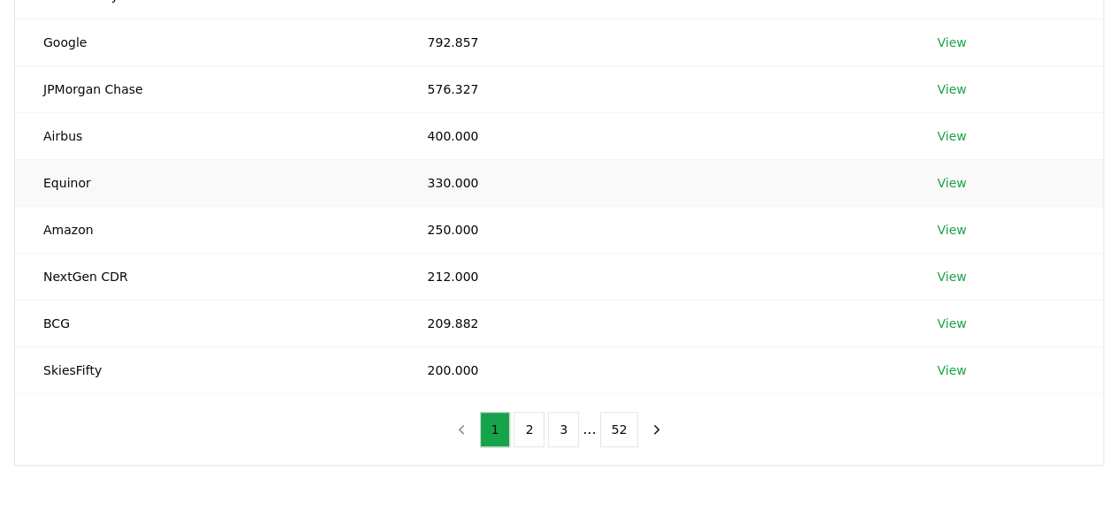
scroll to position [442, 0]
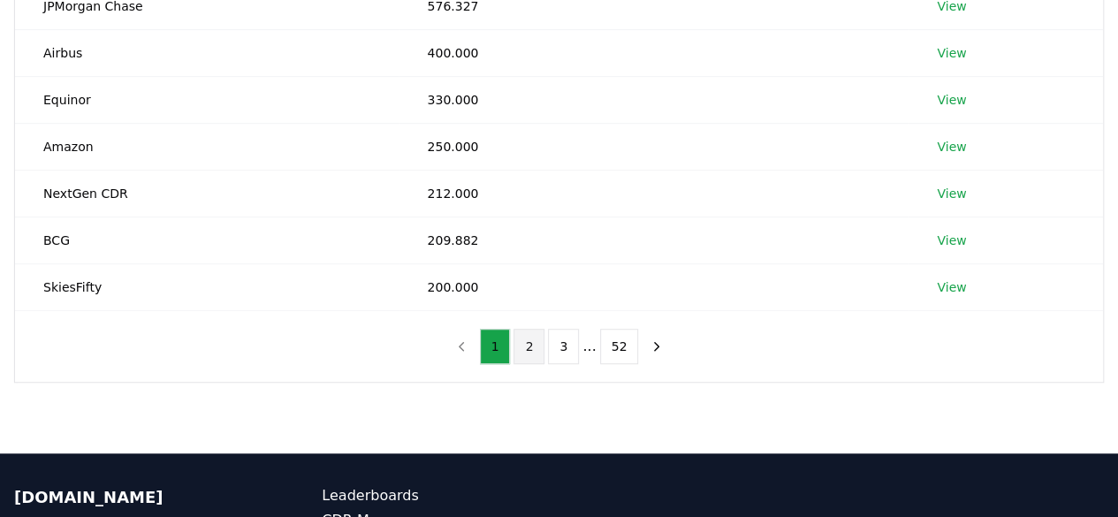
click at [533, 340] on button "2" at bounding box center [529, 346] width 31 height 35
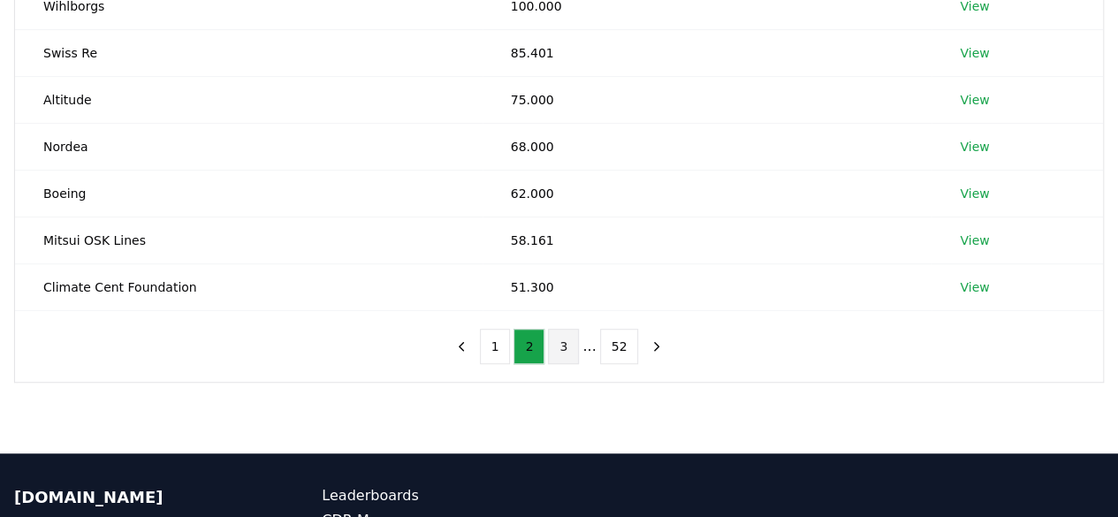
click at [563, 350] on button "3" at bounding box center [563, 346] width 31 height 35
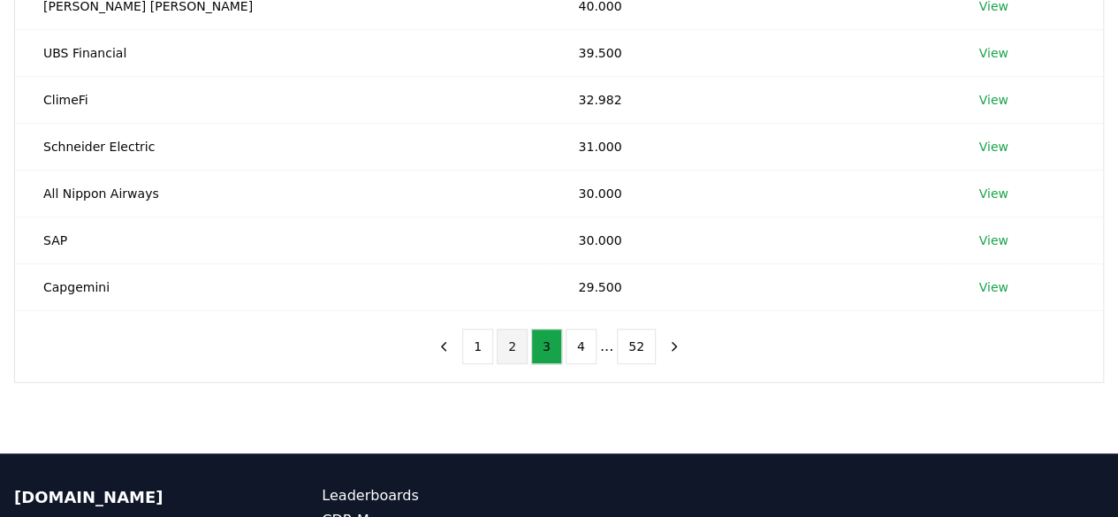
click at [510, 347] on button "2" at bounding box center [512, 346] width 31 height 35
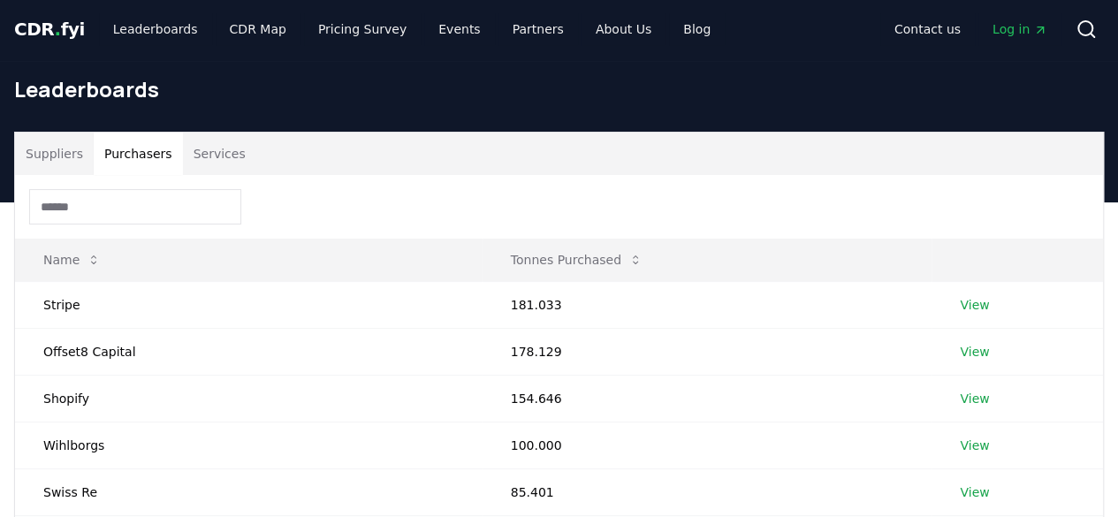
scroll to position [0, 0]
